Goal: Task Accomplishment & Management: Manage account settings

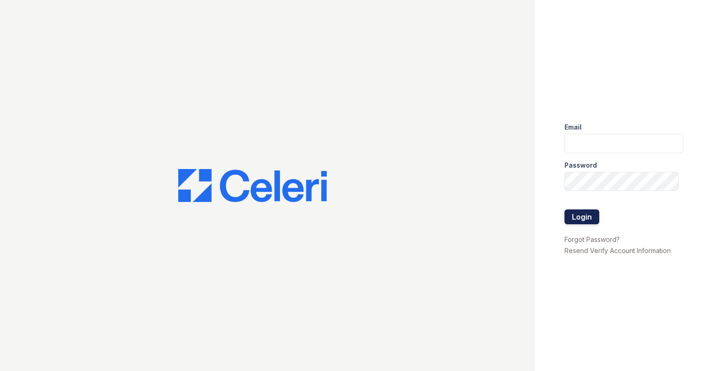
type input "[EMAIL_ADDRESS][DOMAIN_NAME]"
click at [589, 220] on button "Login" at bounding box center [582, 216] width 35 height 15
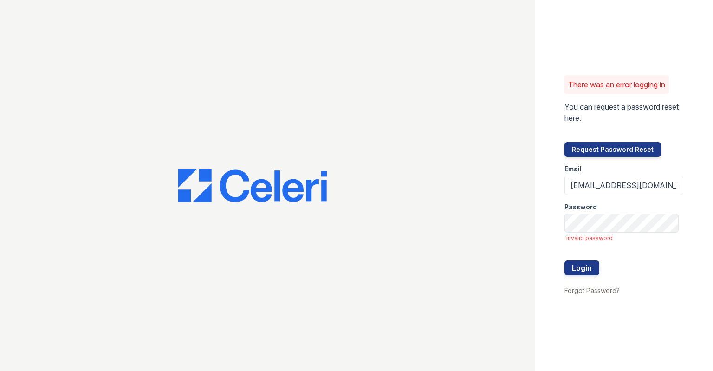
click at [552, 234] on div "There was an error logging in You can request a password reset here: Request Pa…" at bounding box center [624, 185] width 178 height 371
click at [590, 267] on button "Login" at bounding box center [582, 267] width 35 height 15
click at [581, 209] on label "Password" at bounding box center [581, 206] width 33 height 9
click at [583, 272] on button "Login" at bounding box center [582, 267] width 35 height 15
